Goal: Information Seeking & Learning: Learn about a topic

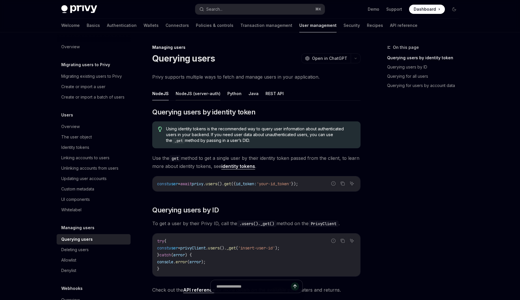
click at [207, 90] on button "NodeJS (server-auth)" at bounding box center [198, 94] width 45 height 14
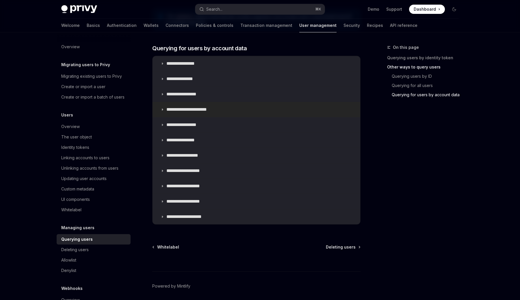
scroll to position [389, 0]
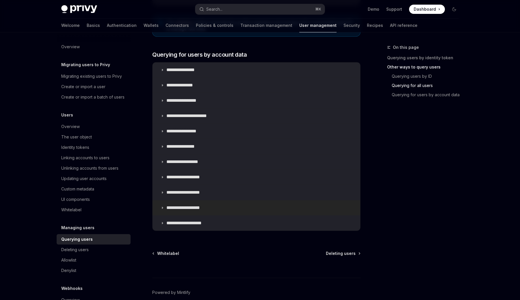
click at [202, 210] on summary "**********" at bounding box center [256, 207] width 208 height 15
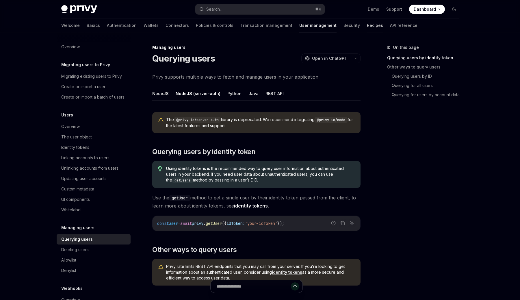
click at [367, 30] on link "Recipes" at bounding box center [375, 25] width 16 height 14
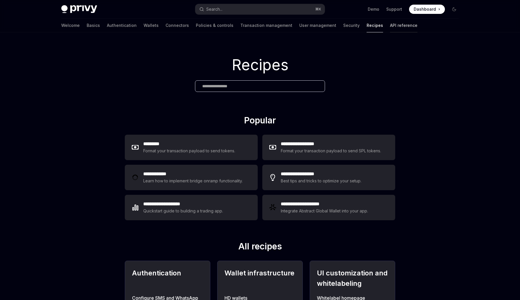
click at [390, 27] on link "API reference" at bounding box center [403, 25] width 27 height 14
type textarea "*"
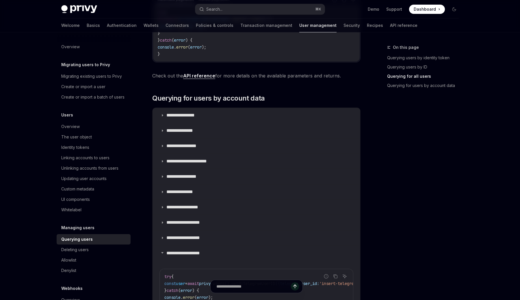
scroll to position [358, 0]
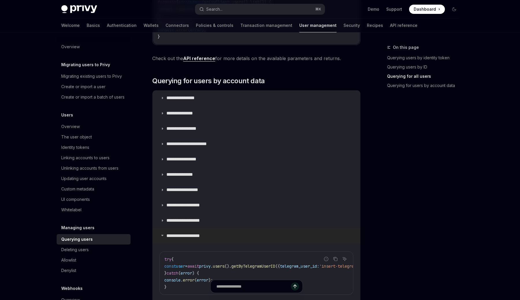
click at [187, 236] on p "**********" at bounding box center [188, 236] width 45 height 6
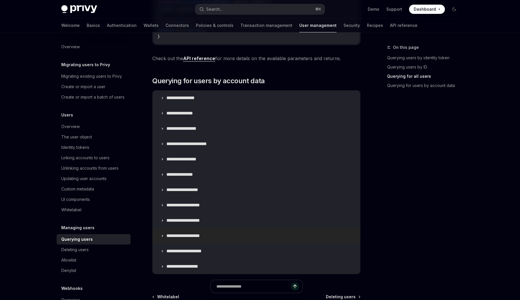
click at [187, 236] on p "**********" at bounding box center [188, 236] width 45 height 6
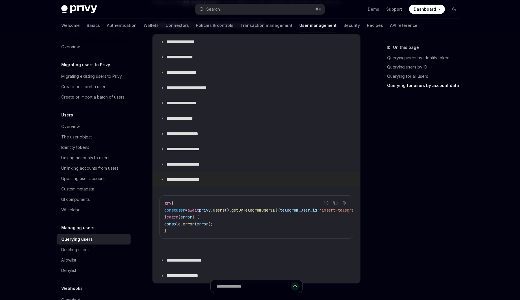
scroll to position [422, 0]
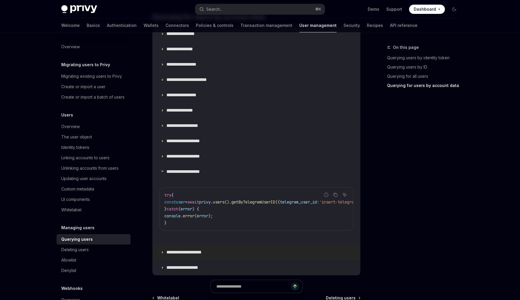
click at [186, 255] on p "**********" at bounding box center [191, 252] width 51 height 6
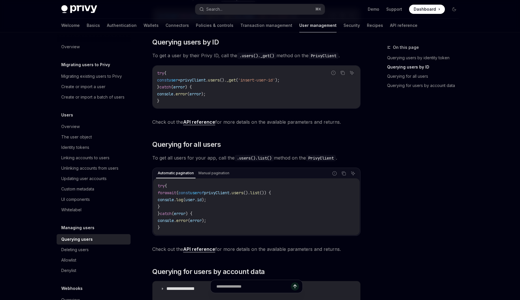
scroll to position [156, 0]
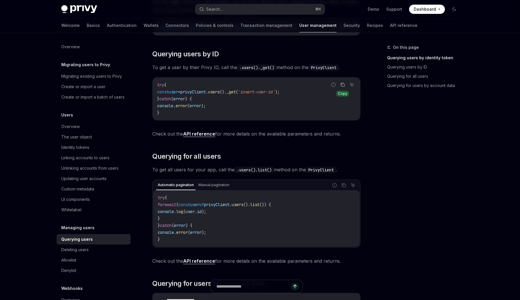
click at [342, 86] on icon "Copy the contents from the code block" at bounding box center [343, 85] width 3 height 3
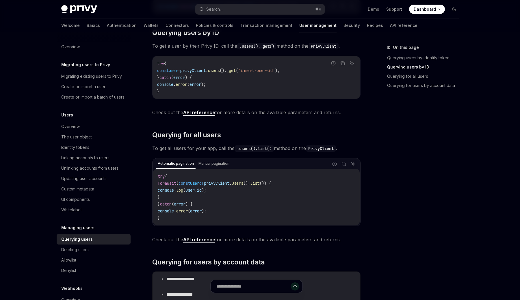
scroll to position [178, 0]
click at [343, 162] on icon "Copy the contents from the code block" at bounding box center [344, 163] width 3 height 3
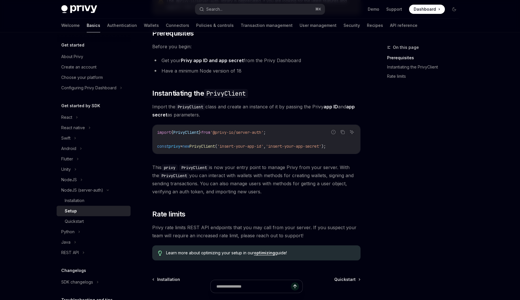
scroll to position [133, 0]
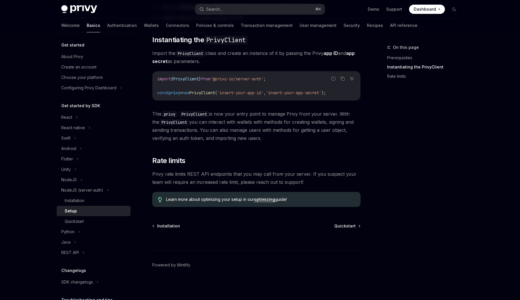
click at [273, 200] on link "optimizing" at bounding box center [264, 199] width 21 height 5
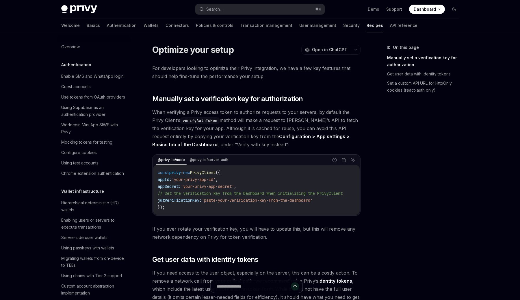
type textarea "*"
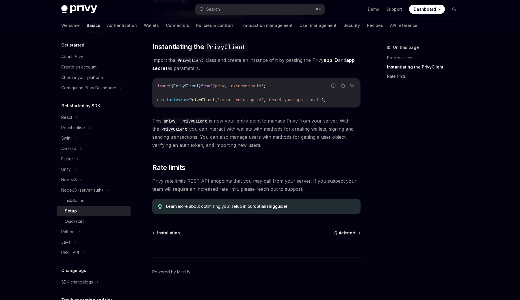
scroll to position [133, 0]
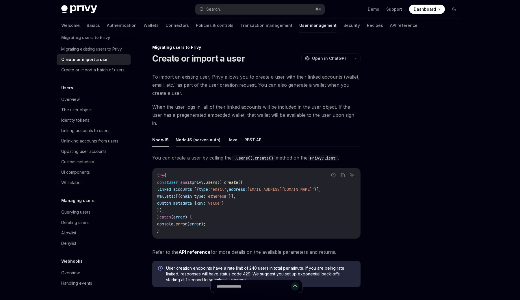
click at [192, 137] on button "NodeJS (server-auth)" at bounding box center [198, 140] width 45 height 14
type textarea "*"
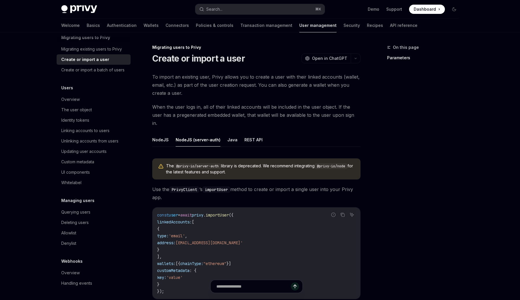
click at [337, 163] on code "@privy-io/node" at bounding box center [330, 166] width 33 height 6
click at [270, 9] on button "Search... ⌘ K" at bounding box center [259, 9] width 129 height 10
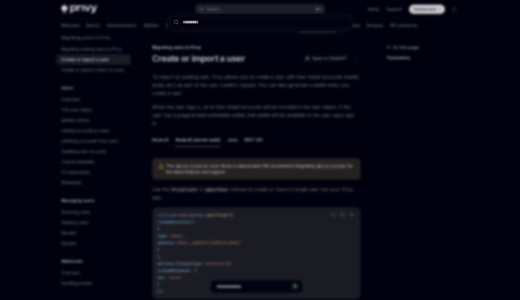
click at [415, 53] on div at bounding box center [260, 150] width 520 height 300
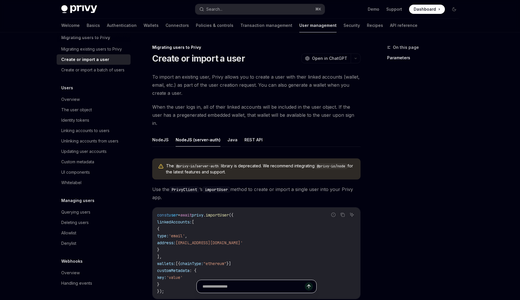
click at [252, 288] on input "Ask a question..." at bounding box center [253, 286] width 102 height 13
type input "**********"
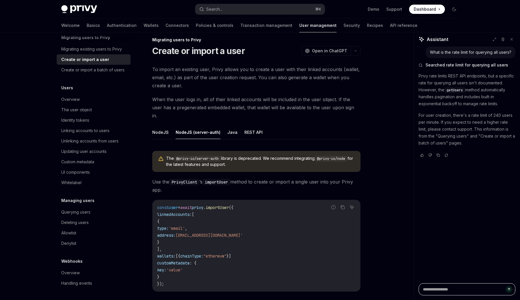
scroll to position [17, 0]
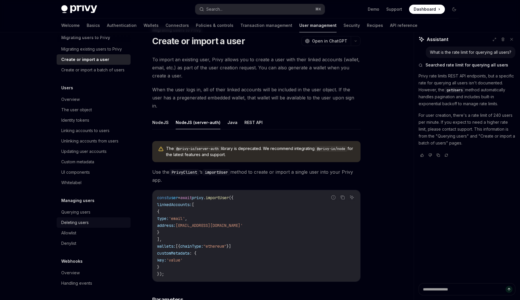
click at [84, 218] on link "Deleting users" at bounding box center [94, 222] width 74 height 10
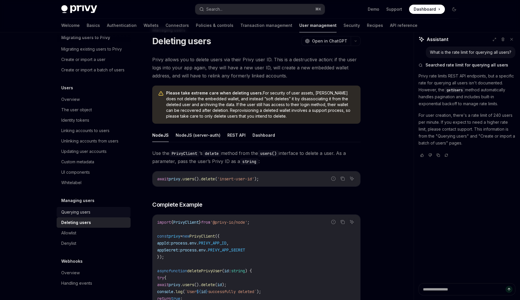
click at [84, 215] on div "Querying users" at bounding box center [75, 211] width 29 height 7
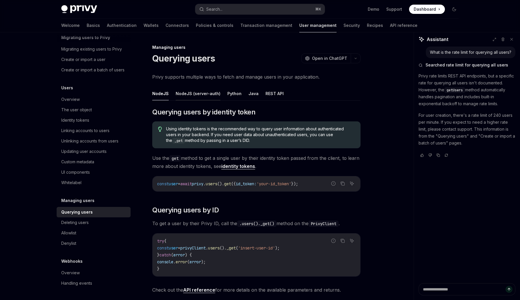
click at [208, 96] on button "NodeJS (server-auth)" at bounding box center [198, 94] width 45 height 14
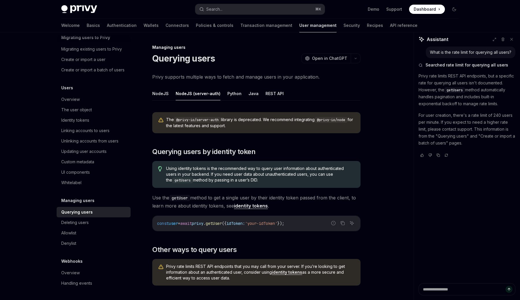
click at [335, 119] on code "@privy-io/node" at bounding box center [330, 120] width 33 height 6
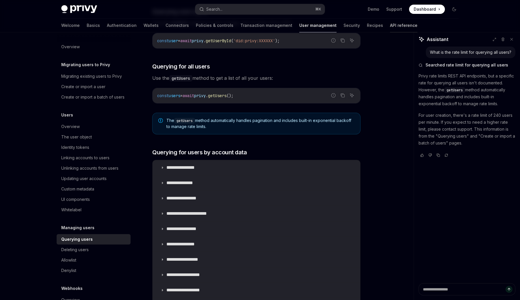
click at [390, 25] on link "API reference" at bounding box center [403, 25] width 27 height 14
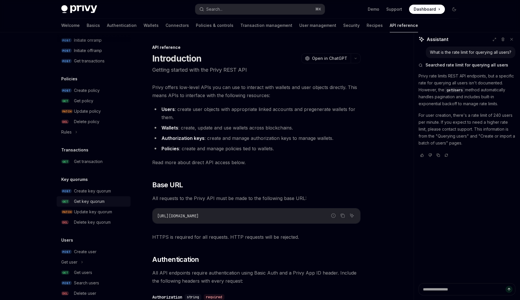
scroll to position [307, 0]
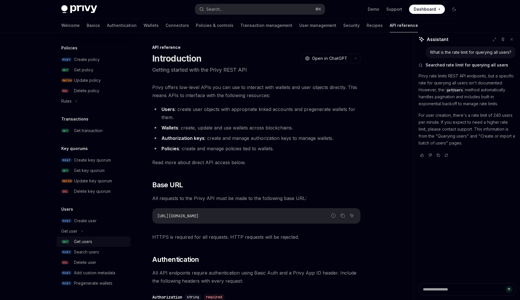
click at [98, 242] on div "Get users" at bounding box center [100, 241] width 53 height 7
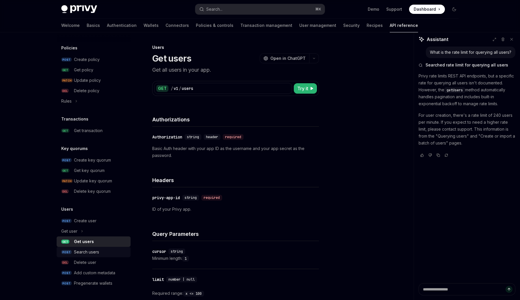
click at [86, 252] on div "Search users" at bounding box center [86, 251] width 25 height 7
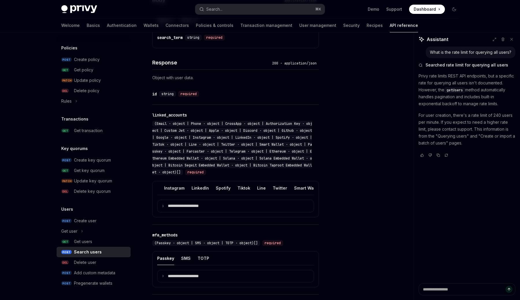
scroll to position [0, 215]
click at [261, 189] on ul "Email Phone CrossApp Authorization Key Custom Jwt Apple Discord Github Google I…" at bounding box center [235, 188] width 157 height 14
click at [254, 188] on button "Telegram" at bounding box center [263, 188] width 19 height 14
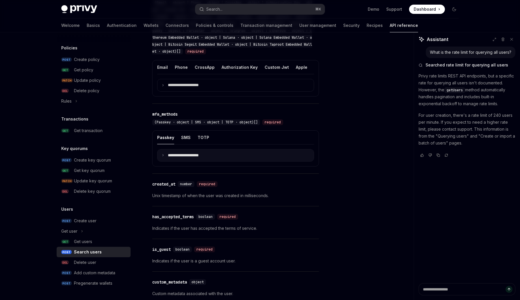
click at [248, 184] on div "**********" at bounding box center [235, 142] width 167 height 358
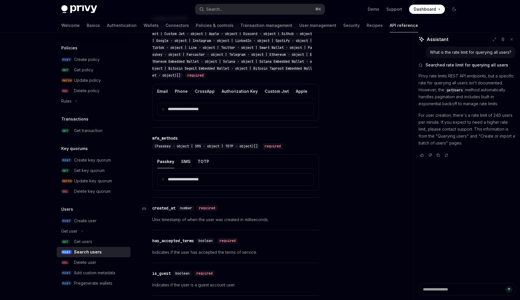
scroll to position [339, 0]
click at [197, 103] on summary "**********" at bounding box center [235, 109] width 156 height 12
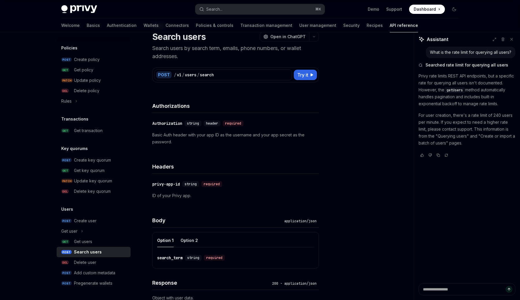
scroll to position [0, 0]
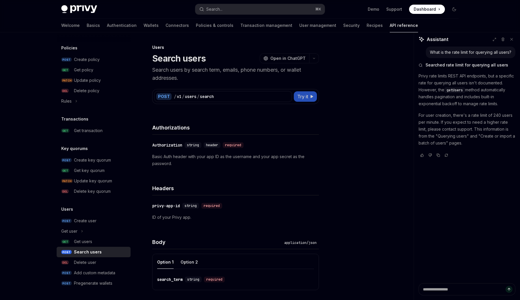
click at [295, 94] on button "Try it" at bounding box center [305, 96] width 23 height 10
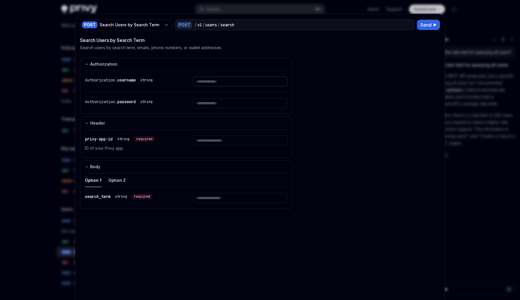
click at [219, 81] on input "text" at bounding box center [240, 82] width 94 height 10
click at [210, 197] on input "text" at bounding box center [240, 198] width 94 height 10
click at [412, 16] on div "POST Search Users by Search Term POST / v1 / users / search Send Search Users b…" at bounding box center [259, 164] width 369 height 301
click at [390, 1] on div at bounding box center [260, 150] width 520 height 300
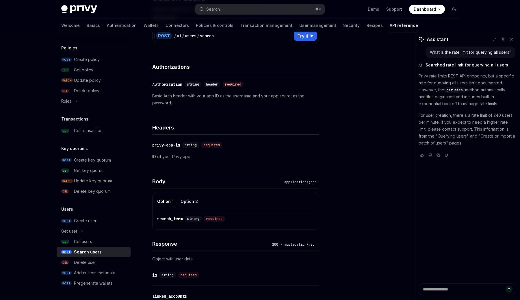
scroll to position [61, 0]
click at [91, 241] on div "Get users" at bounding box center [83, 241] width 18 height 7
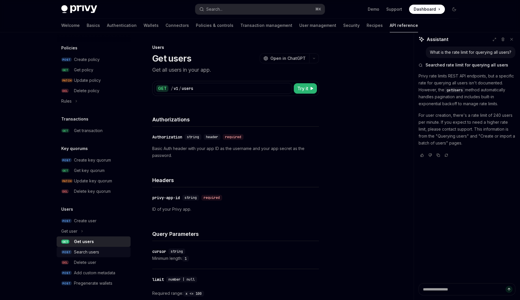
click at [97, 253] on div "Search users" at bounding box center [86, 251] width 25 height 7
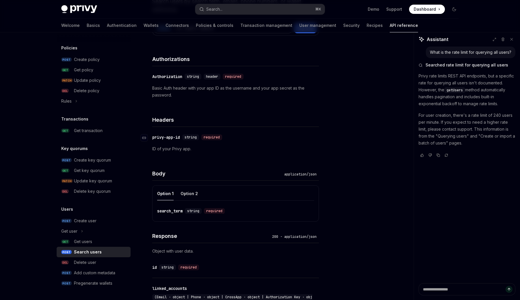
scroll to position [69, 0]
click at [195, 191] on button "Option 2" at bounding box center [188, 193] width 17 height 14
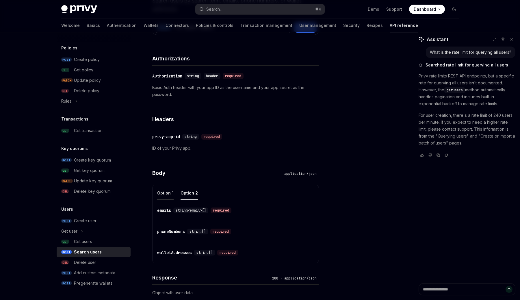
scroll to position [74, 0]
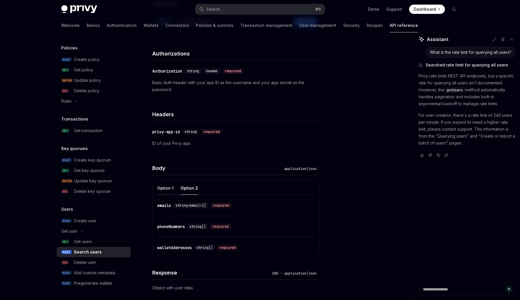
click at [168, 194] on button "Option 1" at bounding box center [165, 188] width 16 height 14
type textarea "*"
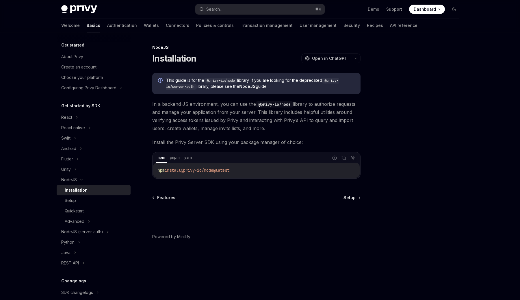
click at [223, 82] on code "@privy-io/node" at bounding box center [220, 81] width 33 height 6
click at [229, 96] on div "This guide is for the @privy-io/node library. If you are looking for the deprec…" at bounding box center [256, 126] width 208 height 106
click at [79, 203] on div "Setup" at bounding box center [96, 200] width 62 height 7
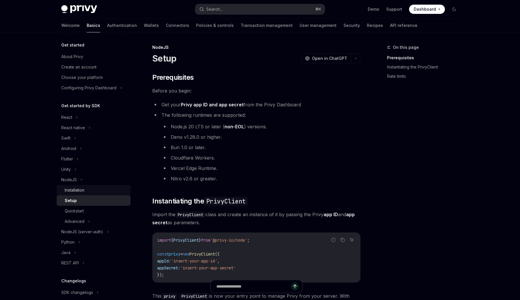
click at [97, 187] on div "Installation" at bounding box center [96, 189] width 62 height 7
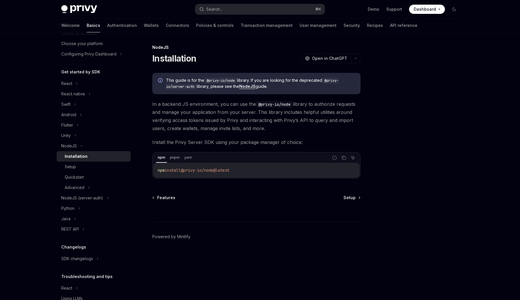
scroll to position [35, 0]
click at [100, 168] on div "Setup" at bounding box center [96, 165] width 62 height 7
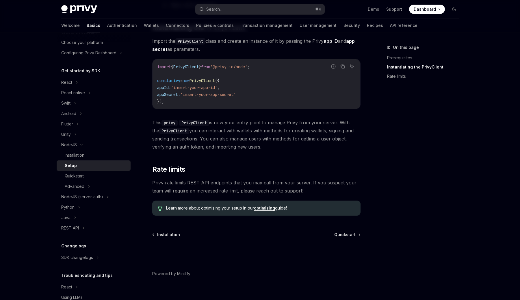
scroll to position [174, 0]
click at [266, 210] on link "optimizing" at bounding box center [264, 207] width 21 height 5
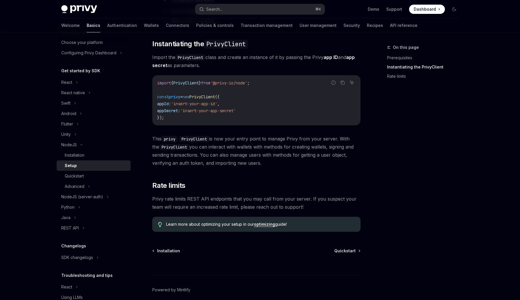
scroll to position [142, 0]
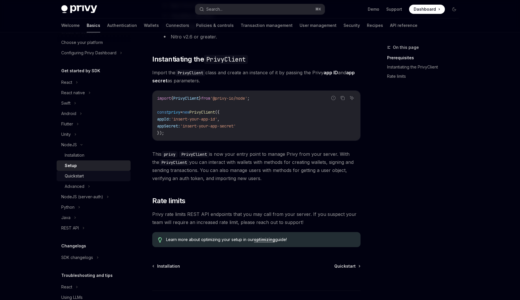
click at [102, 175] on div "Quickstart" at bounding box center [96, 175] width 62 height 7
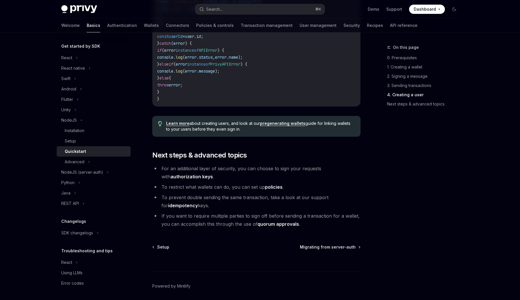
scroll to position [1119, 0]
click at [87, 165] on button "Advanced" at bounding box center [94, 161] width 74 height 10
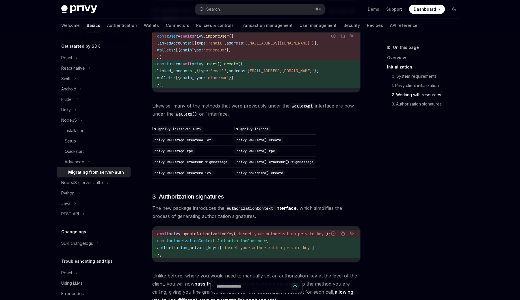
scroll to position [292, 0]
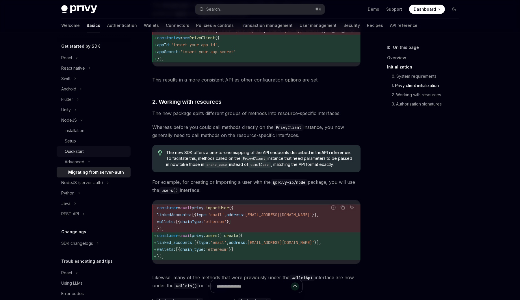
click at [79, 148] on div "Quickstart" at bounding box center [74, 151] width 19 height 7
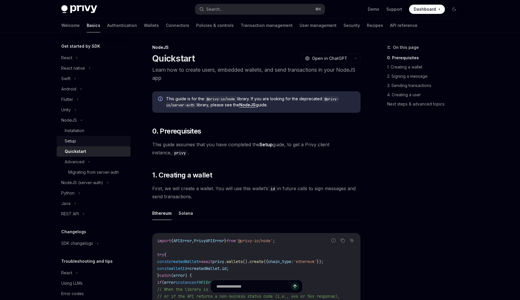
click at [80, 140] on div "Setup" at bounding box center [96, 140] width 62 height 7
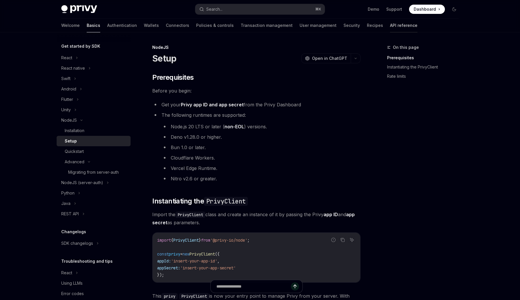
click at [390, 25] on link "API reference" at bounding box center [403, 25] width 27 height 14
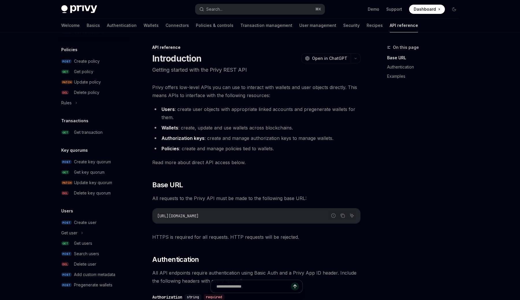
scroll to position [307, 0]
click at [92, 249] on div "Search users" at bounding box center [86, 251] width 25 height 7
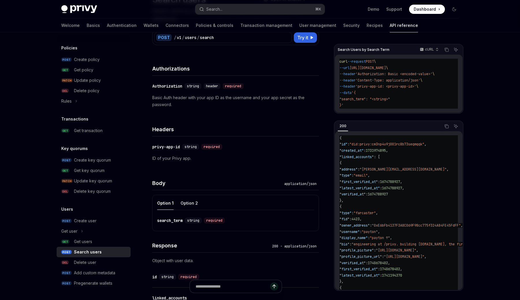
scroll to position [59, 0]
click at [116, 242] on div "Get users" at bounding box center [100, 241] width 53 height 7
type textarea "*"
